Goal: Task Accomplishment & Management: Manage account settings

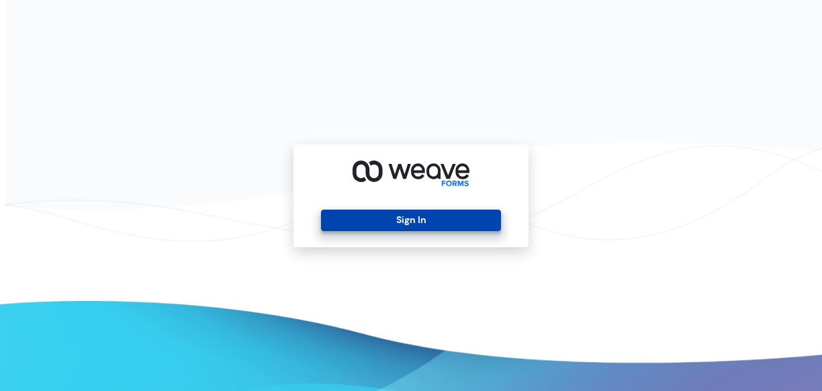
click at [419, 218] on button "Sign In" at bounding box center [410, 220] width 179 height 21
